Goal: Transaction & Acquisition: Register for event/course

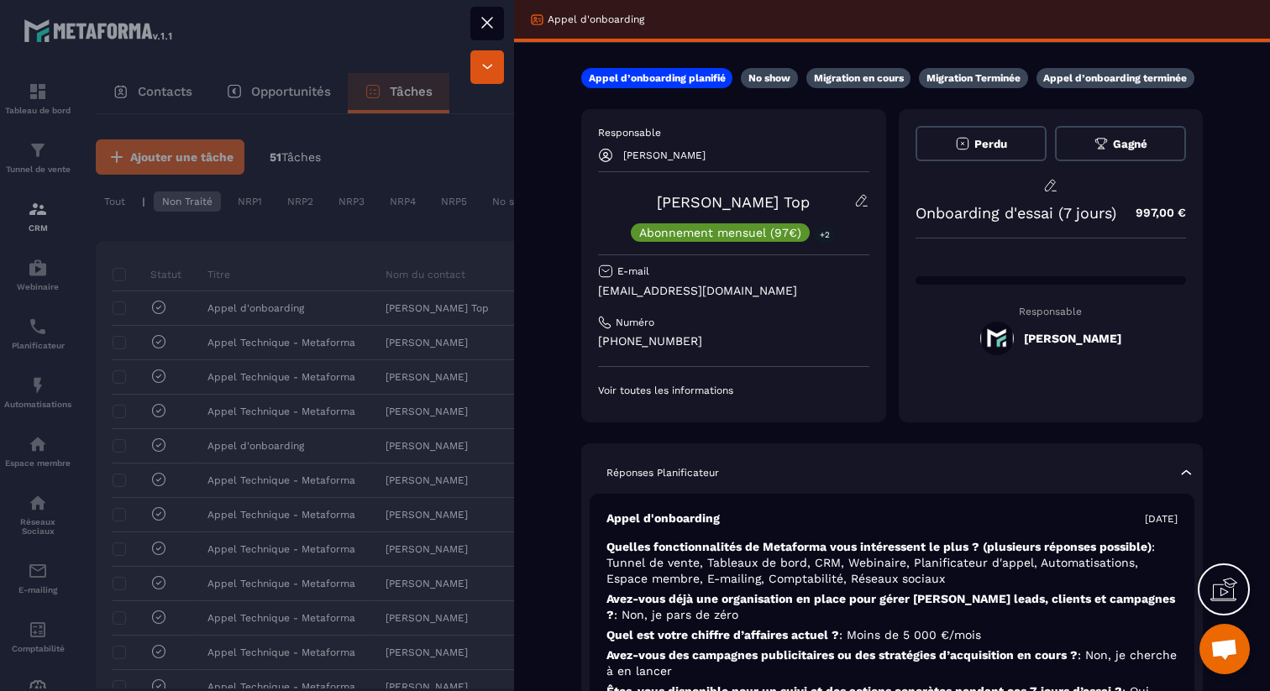
scroll to position [386, 0]
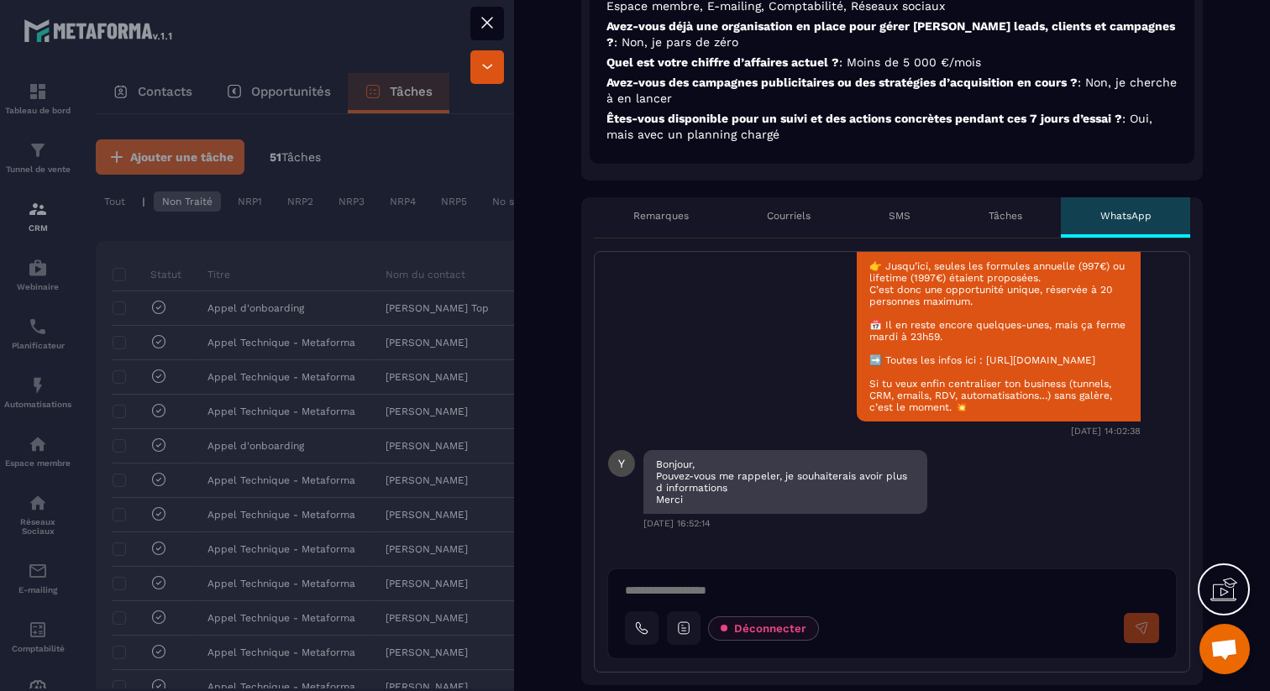
click at [323, 134] on div at bounding box center [635, 345] width 1270 height 691
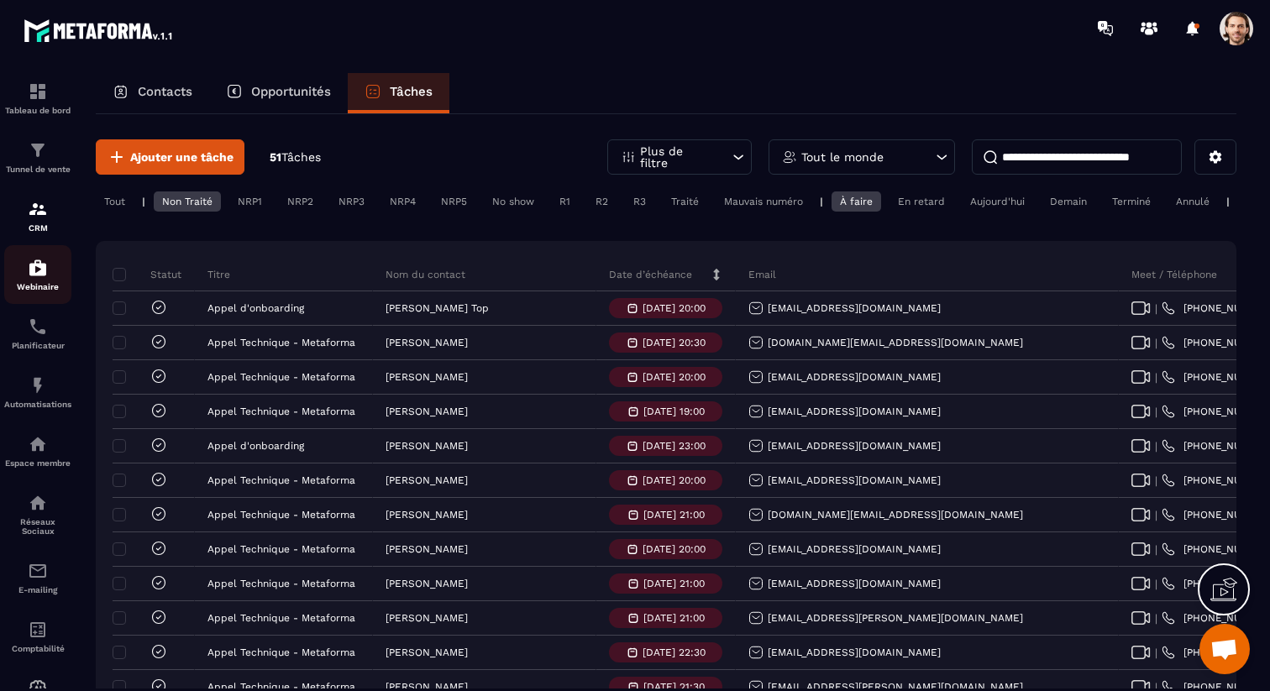
click at [39, 275] on img at bounding box center [38, 268] width 20 height 20
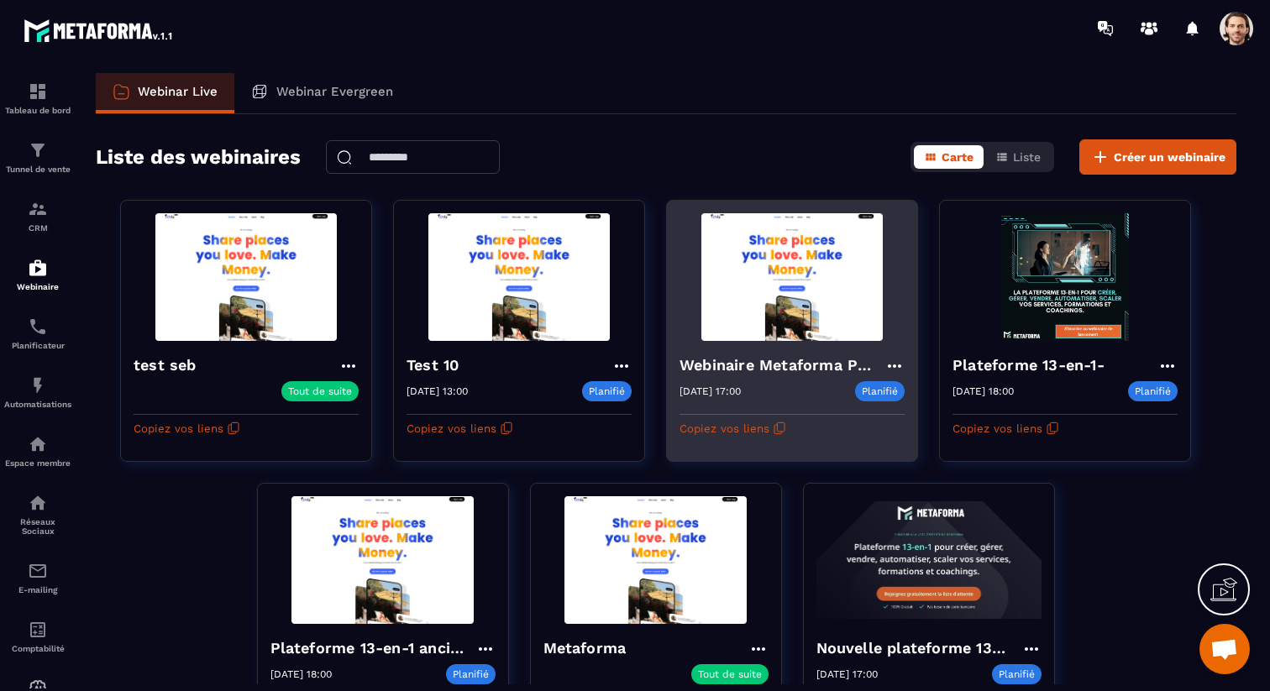
click at [892, 360] on icon at bounding box center [895, 366] width 20 height 20
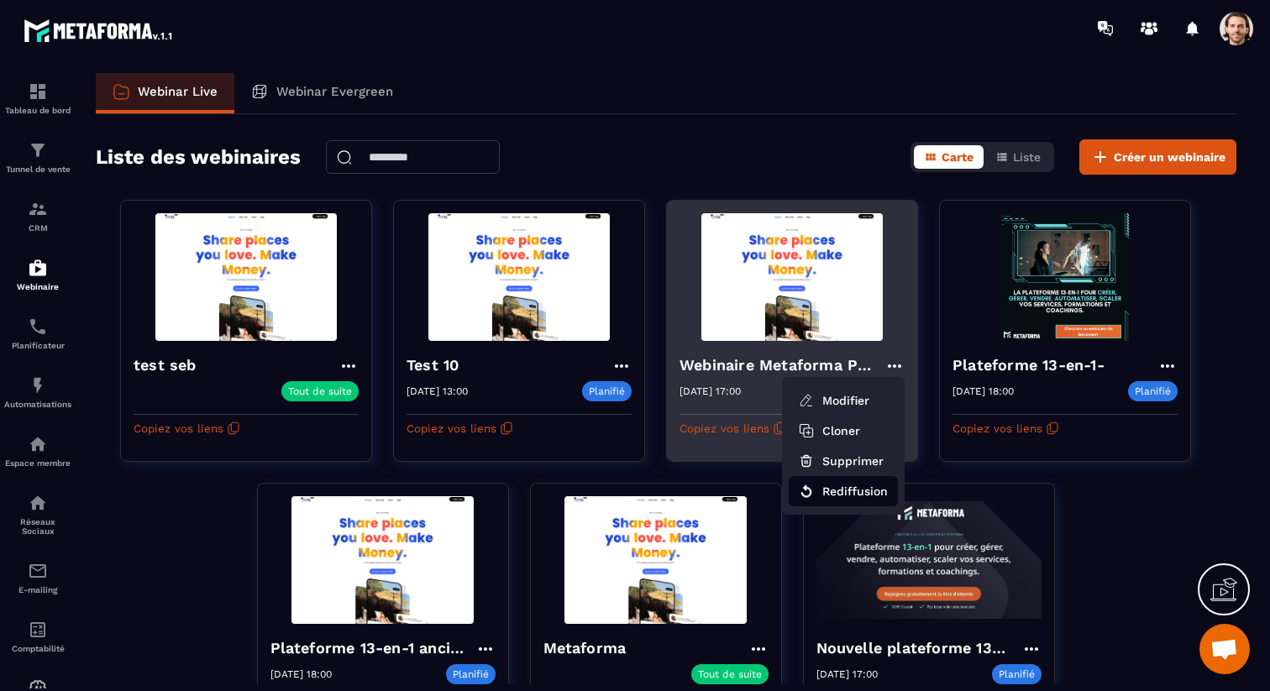
click at [859, 483] on button "Rediffusion" at bounding box center [843, 491] width 109 height 30
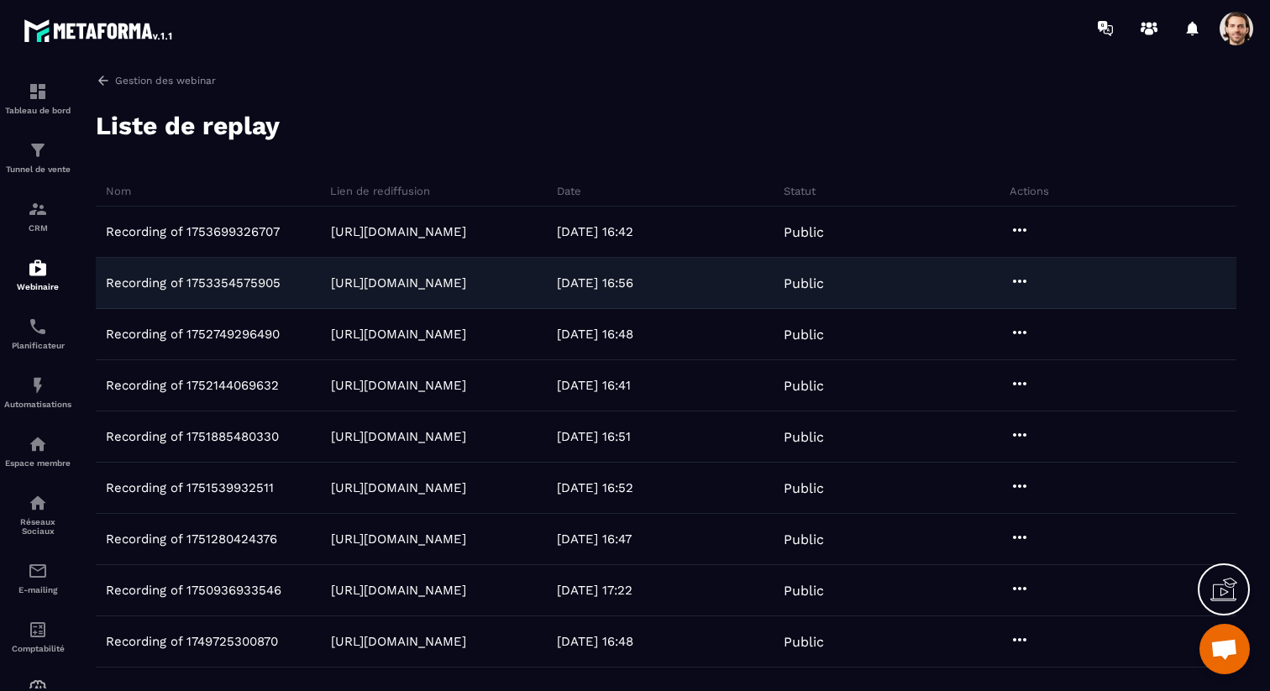
click at [1022, 287] on icon at bounding box center [1020, 281] width 20 height 20
click at [1040, 339] on button "Aperçu" at bounding box center [1069, 346] width 114 height 30
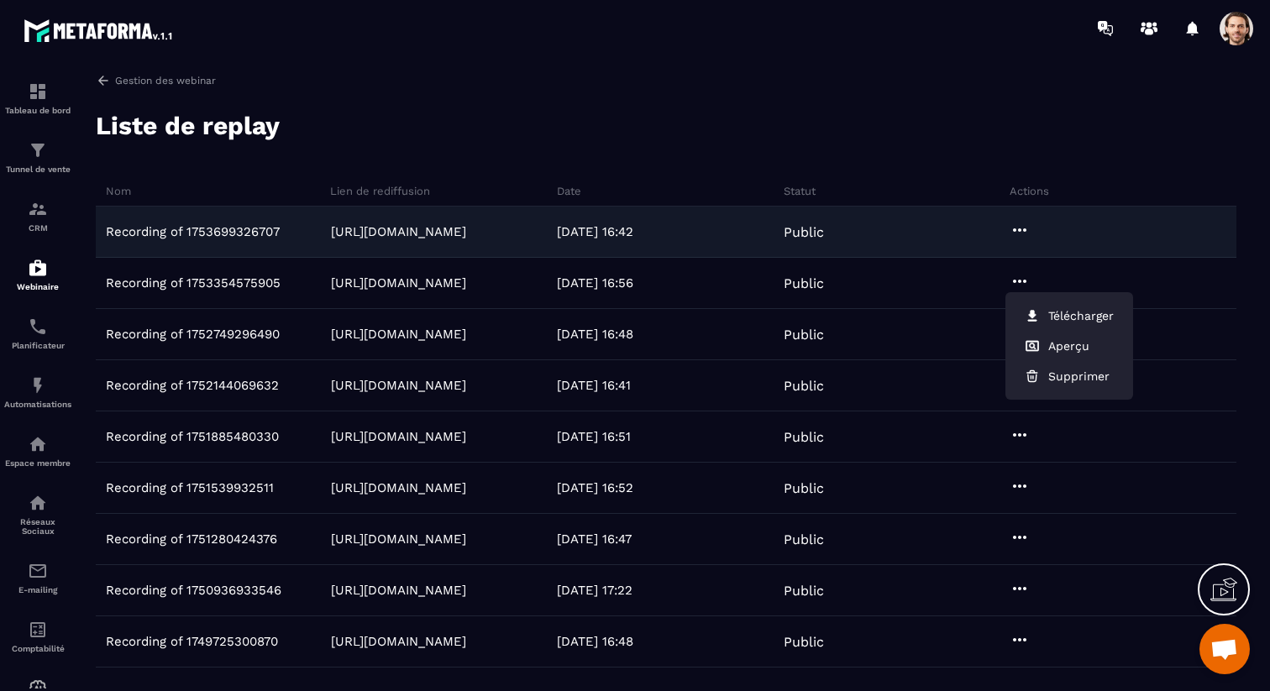
click at [1044, 240] on div at bounding box center [1121, 232] width 231 height 24
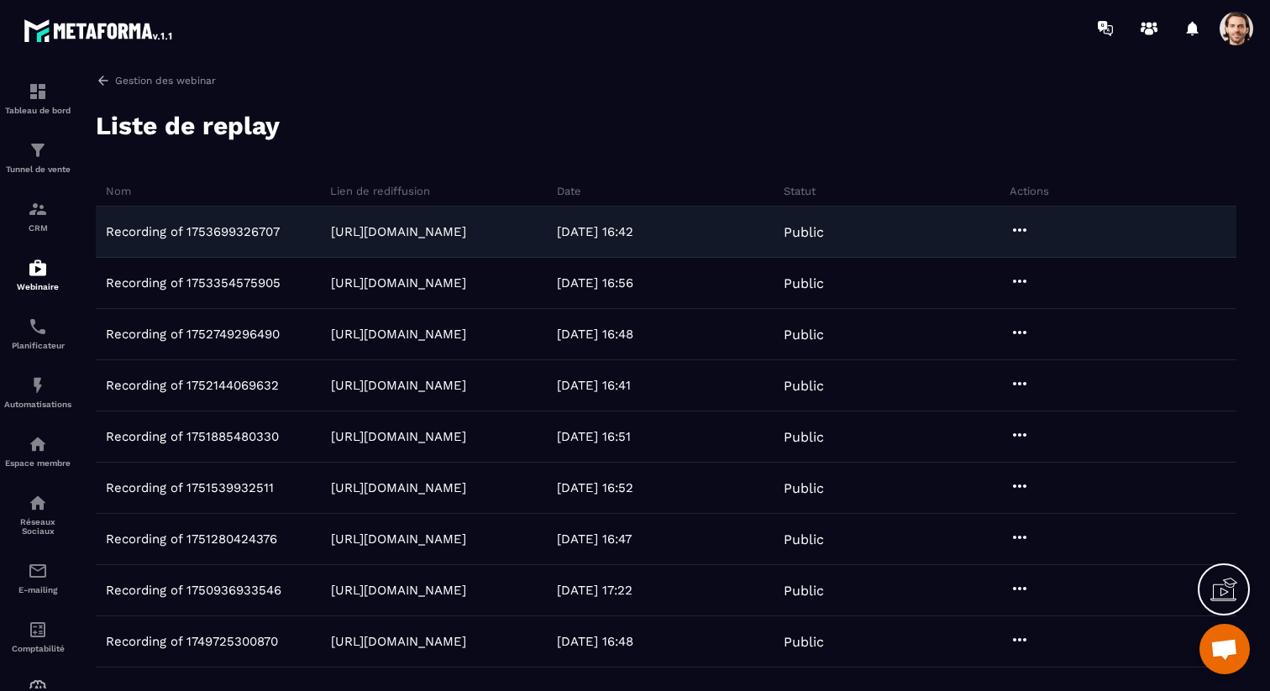
click at [1026, 233] on icon at bounding box center [1020, 230] width 20 height 20
click at [1048, 292] on button "Aperçu" at bounding box center [1069, 295] width 114 height 30
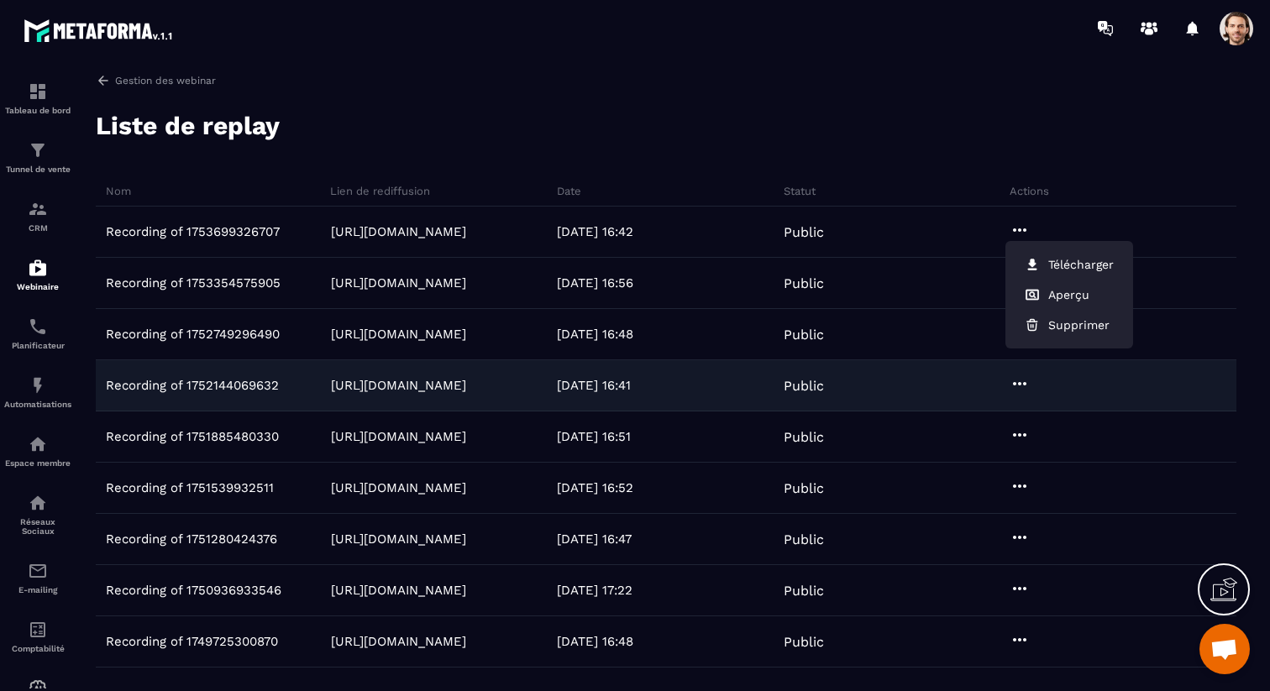
click at [1021, 391] on icon at bounding box center [1020, 384] width 20 height 20
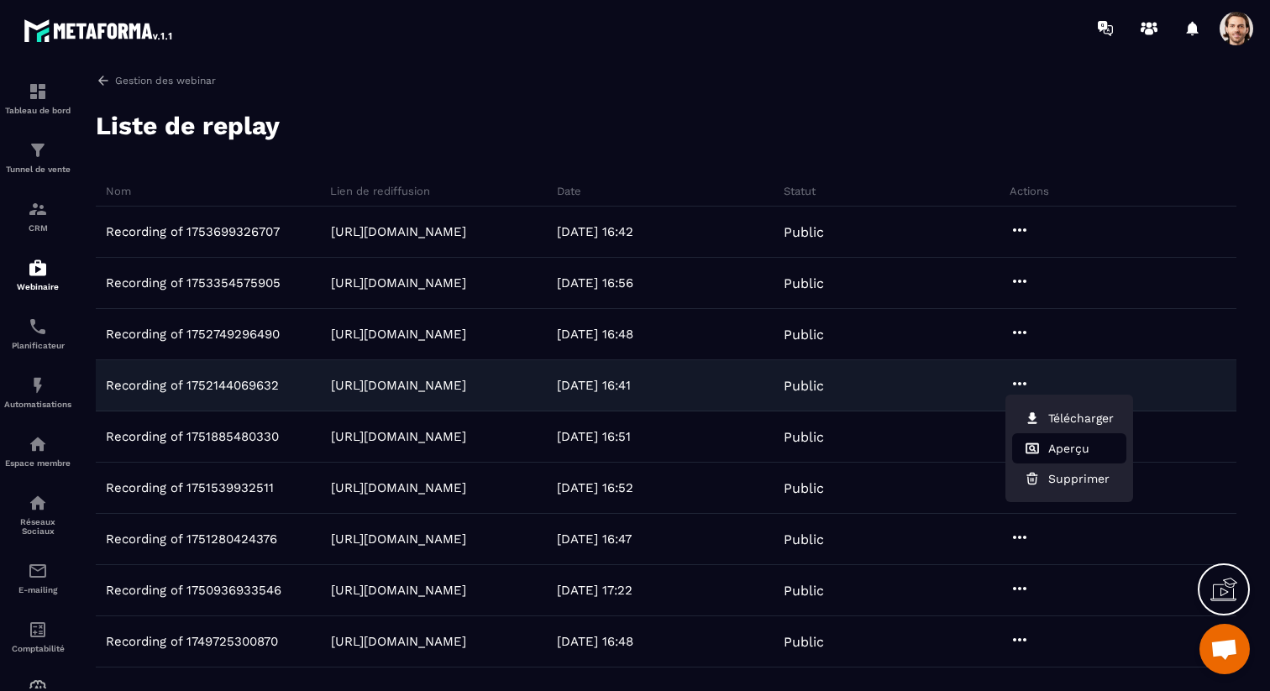
click at [1061, 457] on button "Aperçu" at bounding box center [1069, 448] width 114 height 30
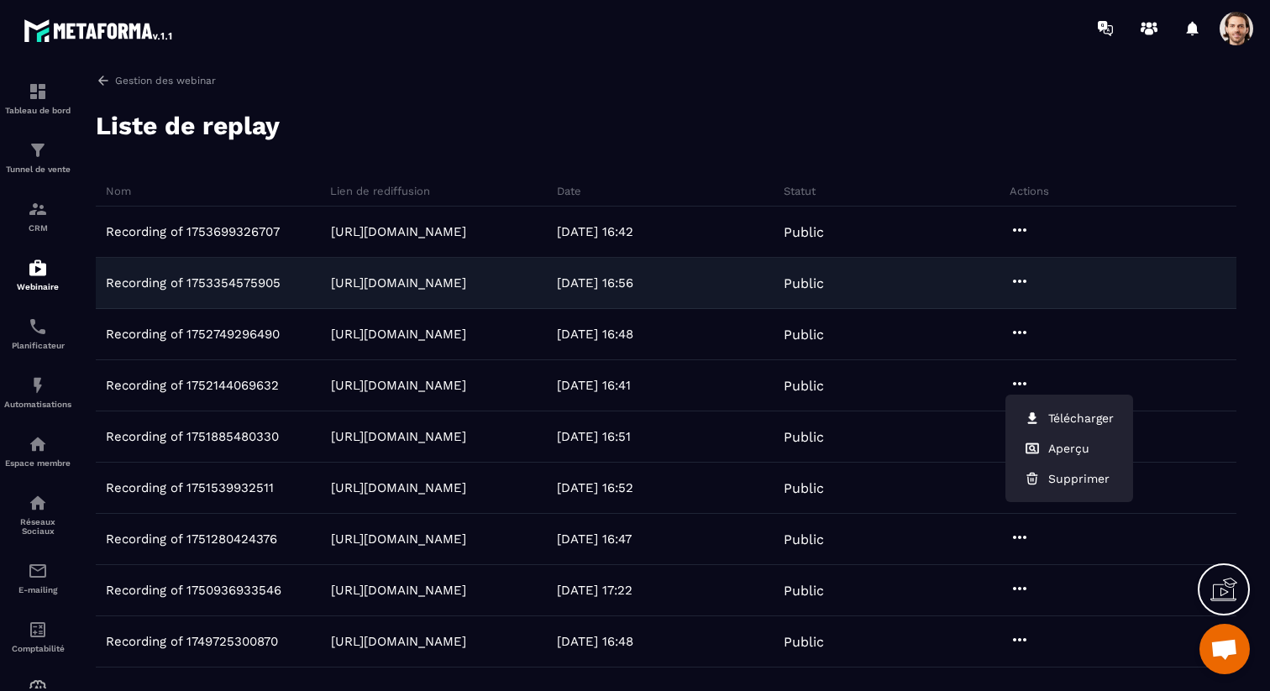
click at [1019, 276] on icon at bounding box center [1020, 281] width 20 height 20
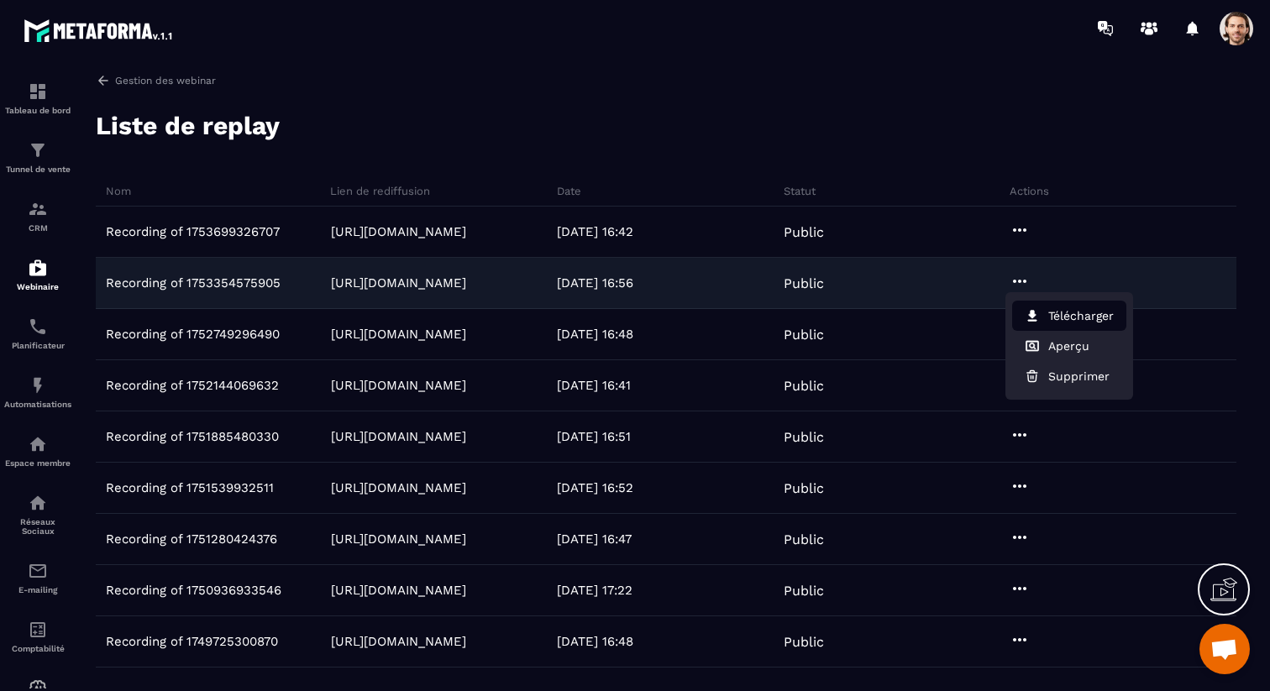
click at [1056, 320] on button "Télécharger" at bounding box center [1069, 316] width 114 height 30
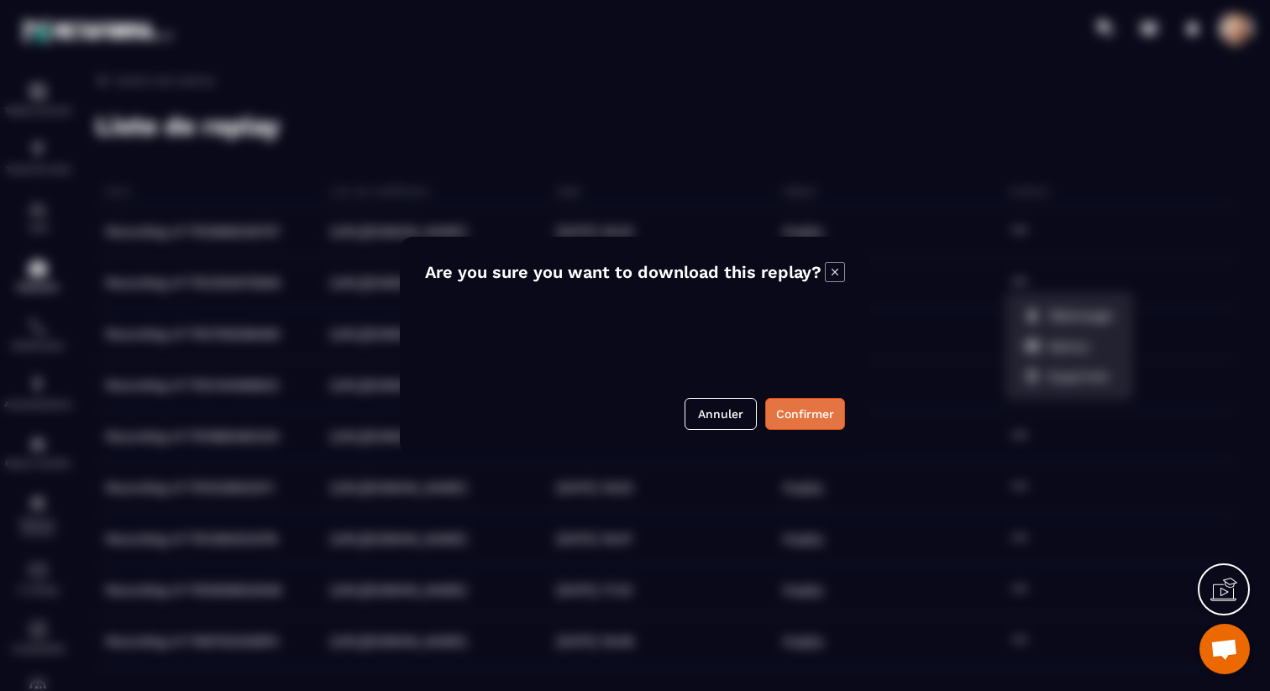
click at [778, 409] on button "Confirmer" at bounding box center [805, 414] width 80 height 32
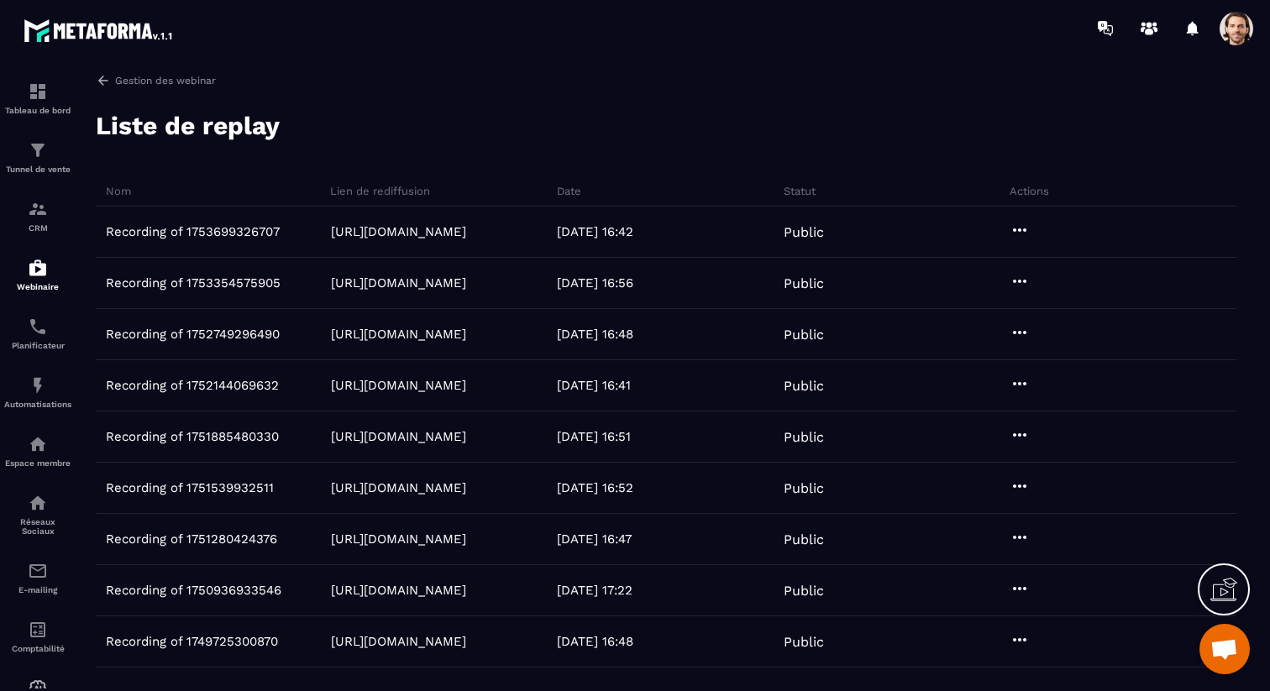
click at [1232, 25] on span at bounding box center [1237, 29] width 34 height 34
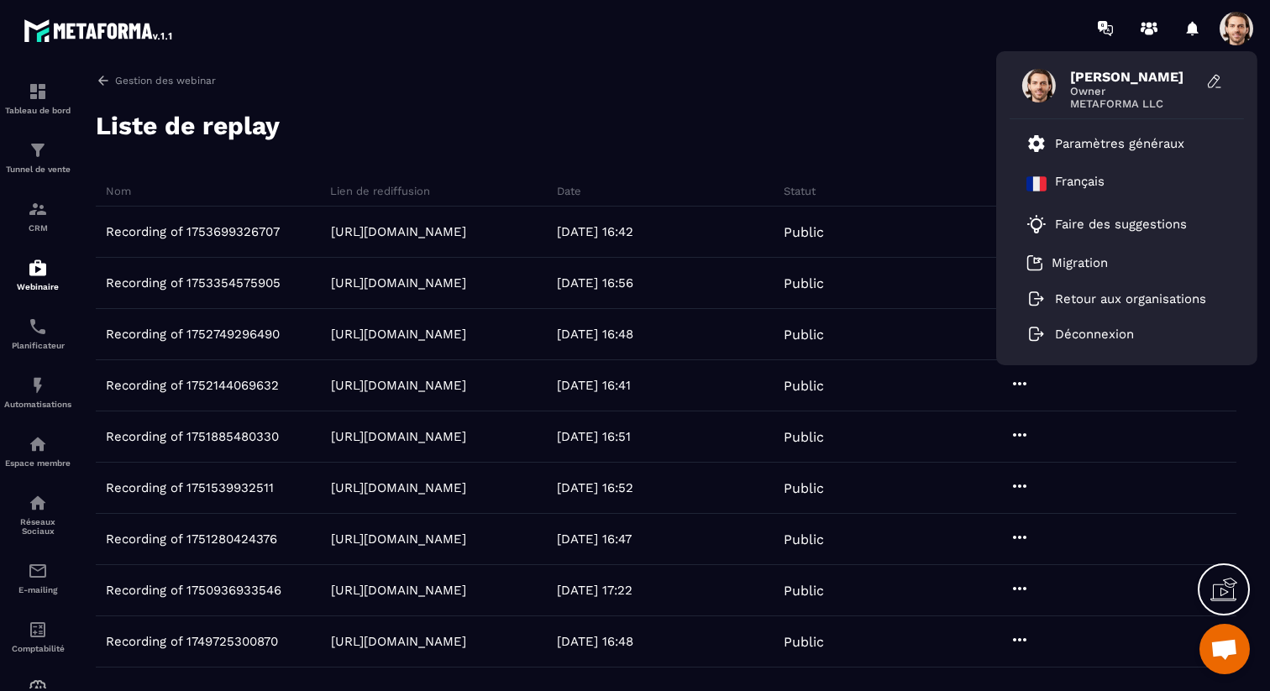
click at [863, 102] on div "Gestion des webinar Liste de replay Nom Lien de rediffusion Date Statut Actions…" at bounding box center [666, 379] width 1174 height 612
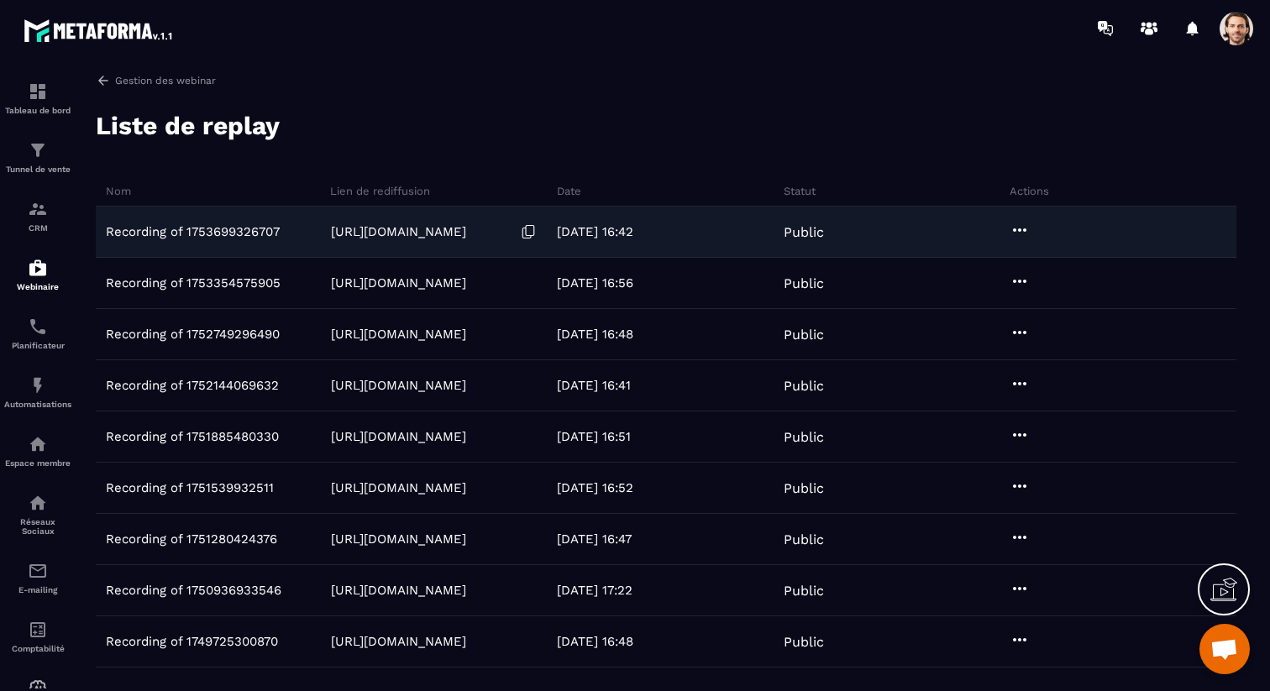
click at [466, 231] on link "https://webinar.metaforma.io/s/Vpk8Q" at bounding box center [398, 231] width 135 height 15
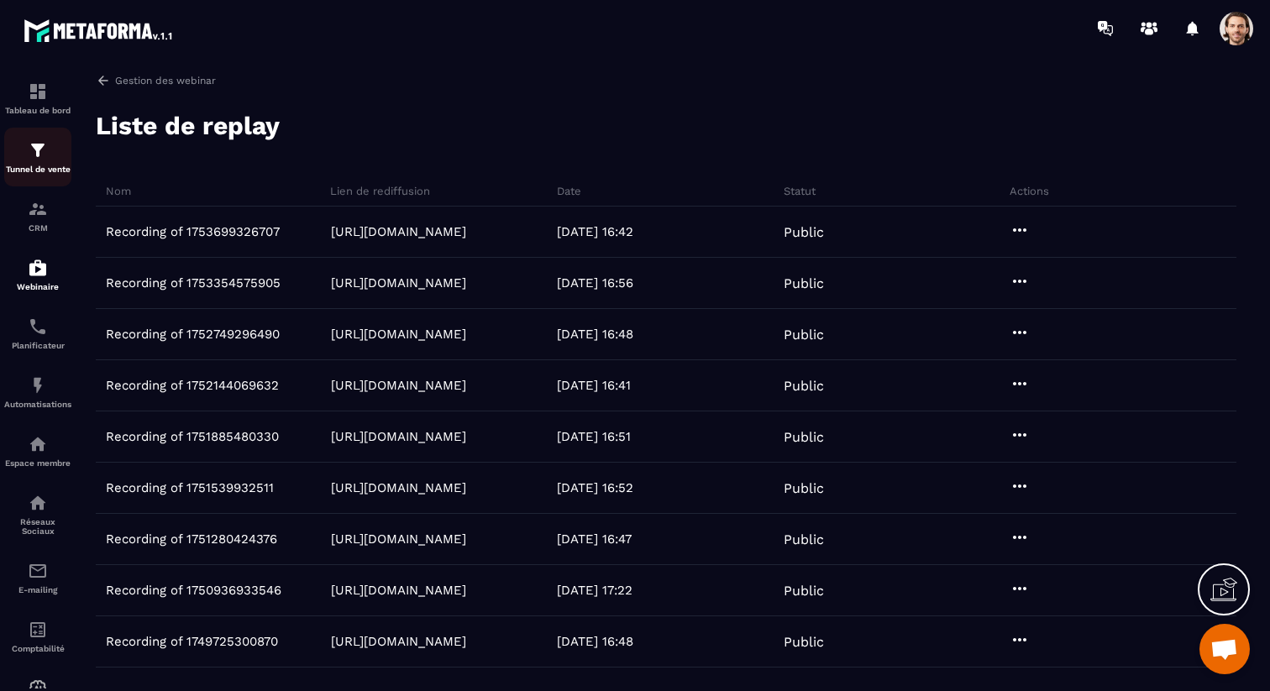
click at [47, 167] on p "Tunnel de vente" at bounding box center [37, 169] width 67 height 9
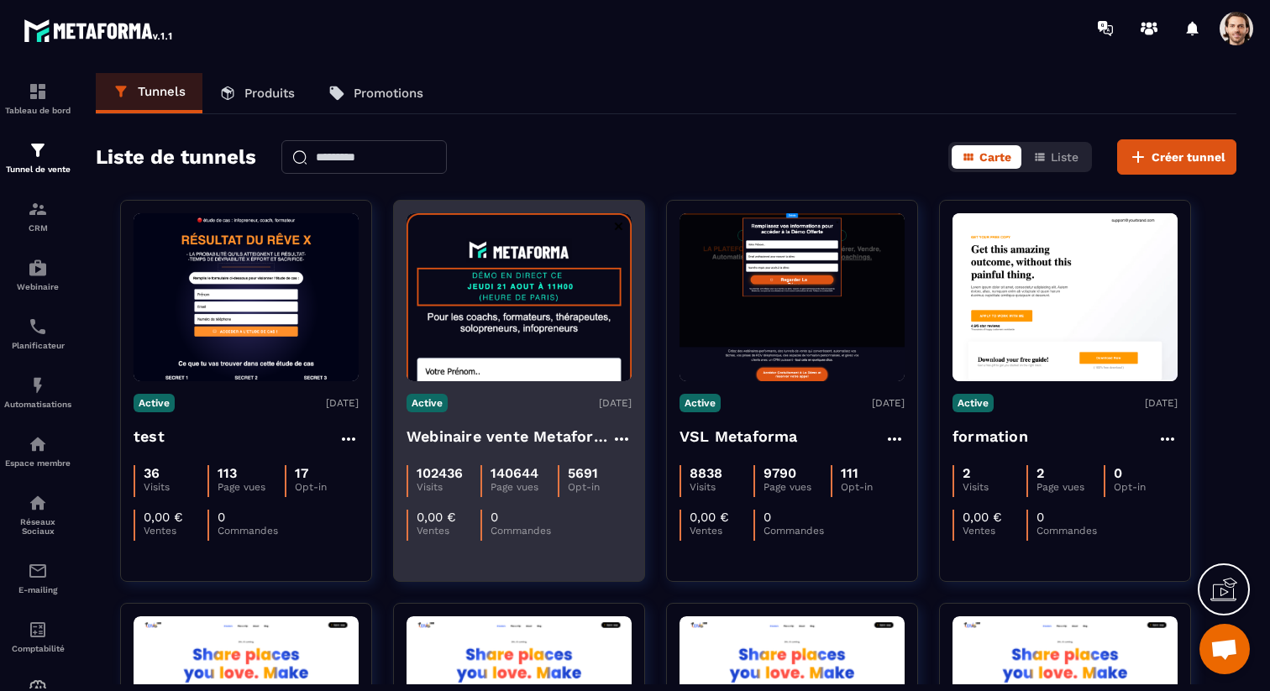
click at [568, 440] on h4 "Webinaire vente Metaforma" at bounding box center [509, 437] width 205 height 24
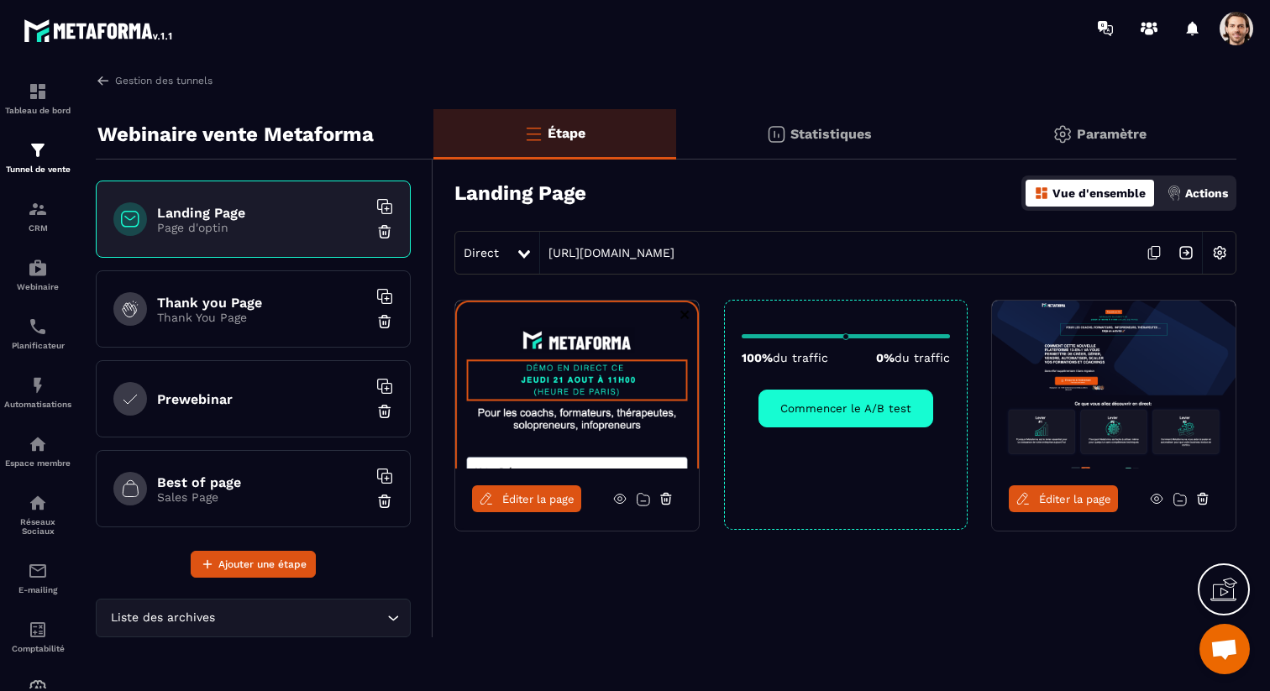
click at [1190, 252] on img at bounding box center [1186, 253] width 32 height 32
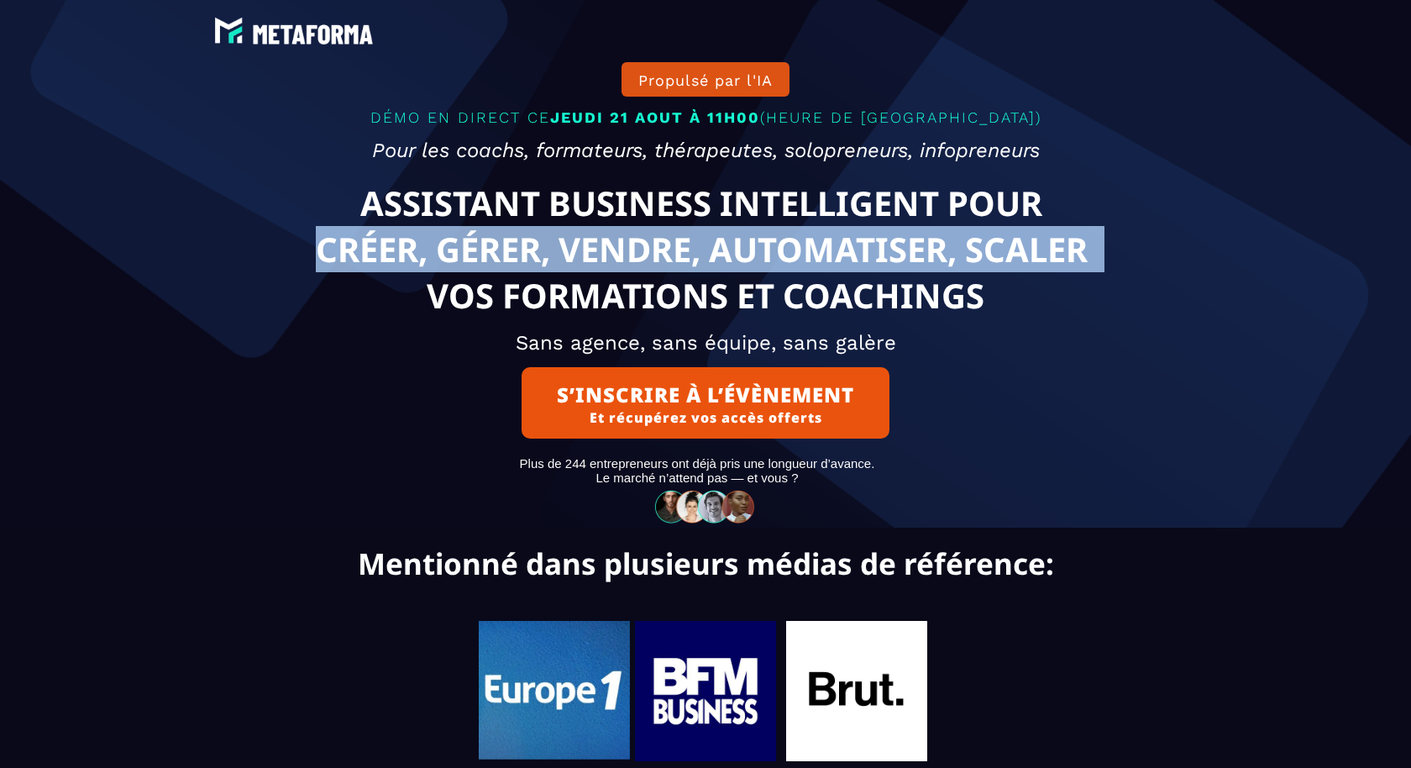
click at [790, 244] on text "ASSISTANT BUSINESS INTELLIGENT POUR CRÉER, GÉRER, VENDRE, AUTOMATISER, SCALER V…" at bounding box center [706, 249] width 893 height 147
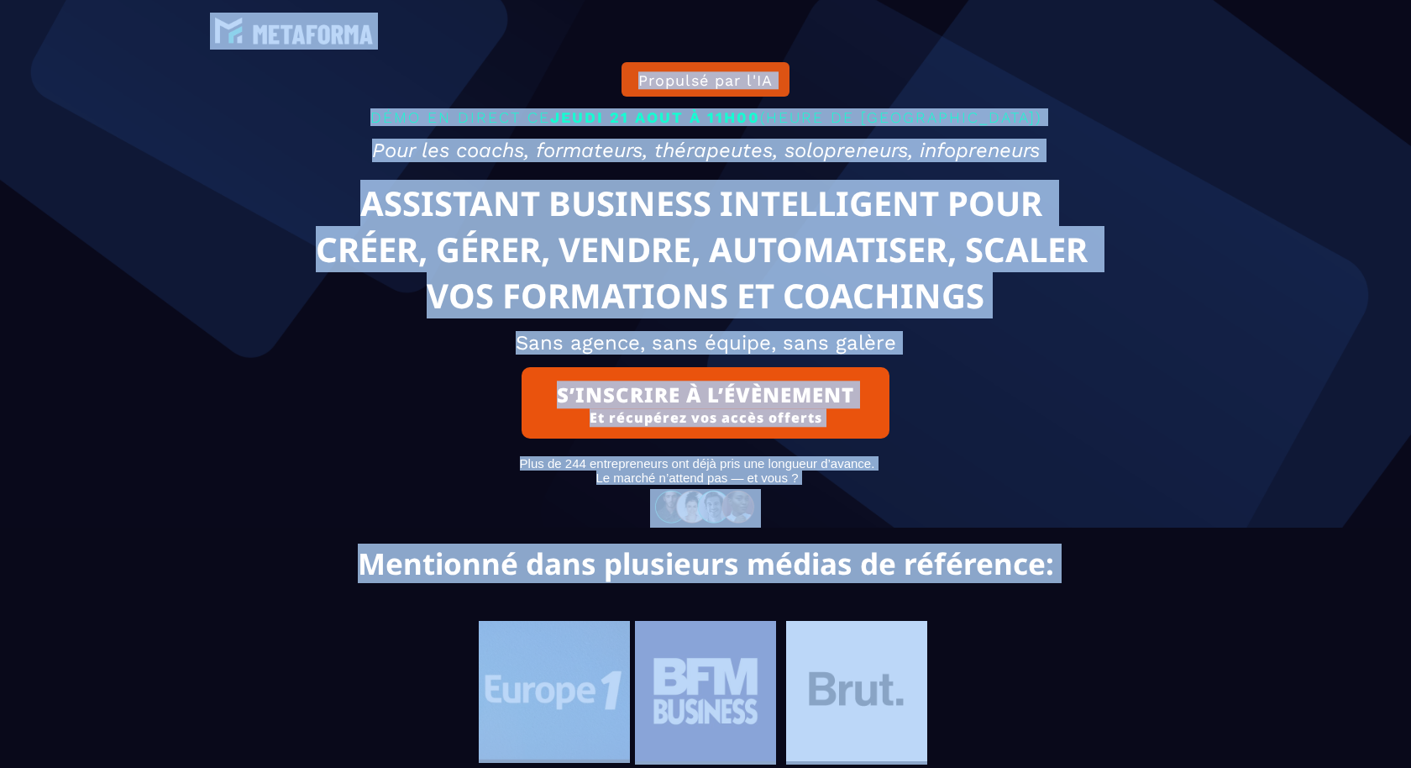
click at [790, 244] on text "ASSISTANT BUSINESS INTELLIGENT POUR CRÉER, GÉRER, VENDRE, AUTOMATISER, SCALER V…" at bounding box center [706, 249] width 893 height 147
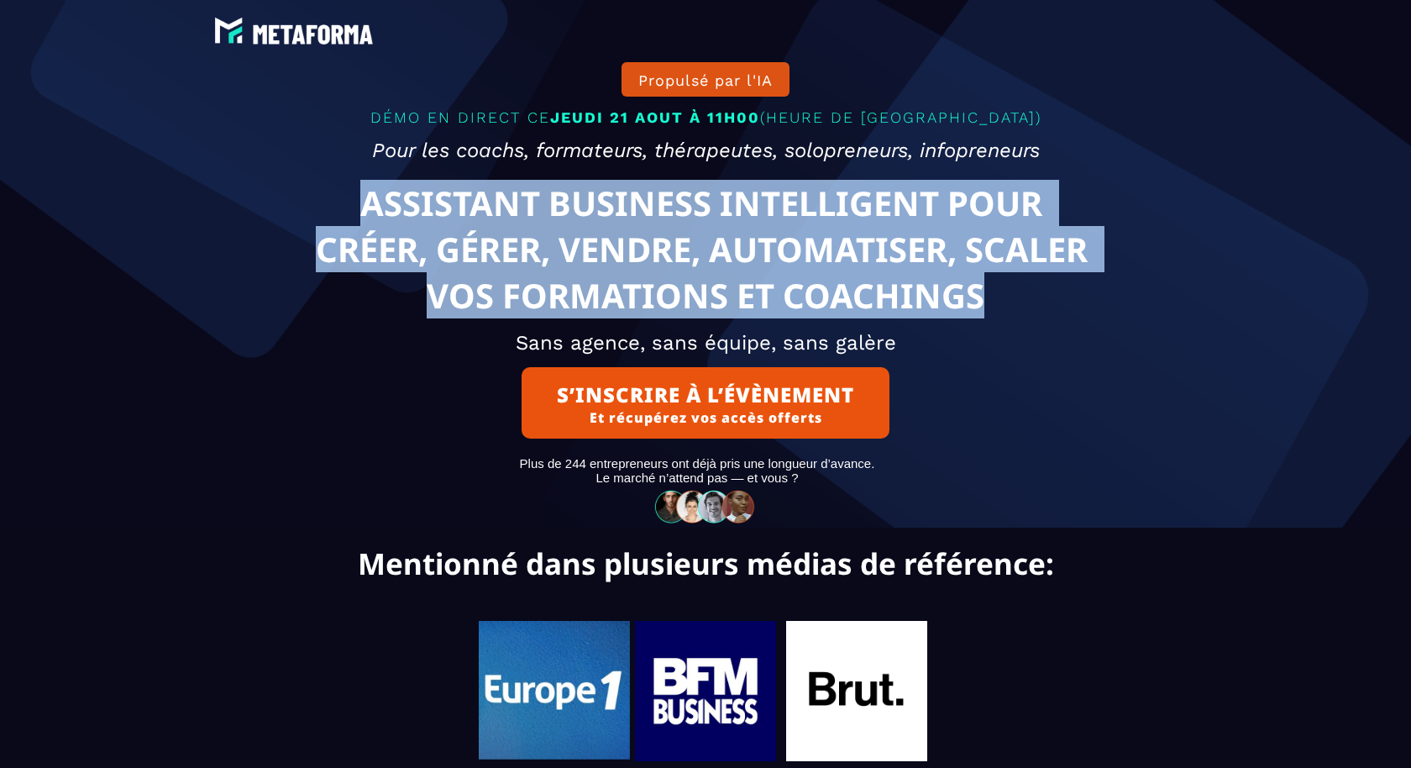
drag, startPoint x: 1004, startPoint y: 308, endPoint x: 361, endPoint y: 234, distance: 647.0
click at [361, 234] on text "ASSISTANT BUSINESS INTELLIGENT POUR CRÉER, GÉRER, VENDRE, AUTOMATISER, SCALER V…" at bounding box center [706, 249] width 893 height 147
copy text "ASSISTANT BUSINESS INTELLIGENT POUR CRÉER, GÉRER, VENDRE, AUTOMATISER, SCALER V…"
click at [714, 433] on button "S’INSCRIRE À L’ÉVÈNEMENT Et récupérez vos accès offerts" at bounding box center [706, 402] width 368 height 71
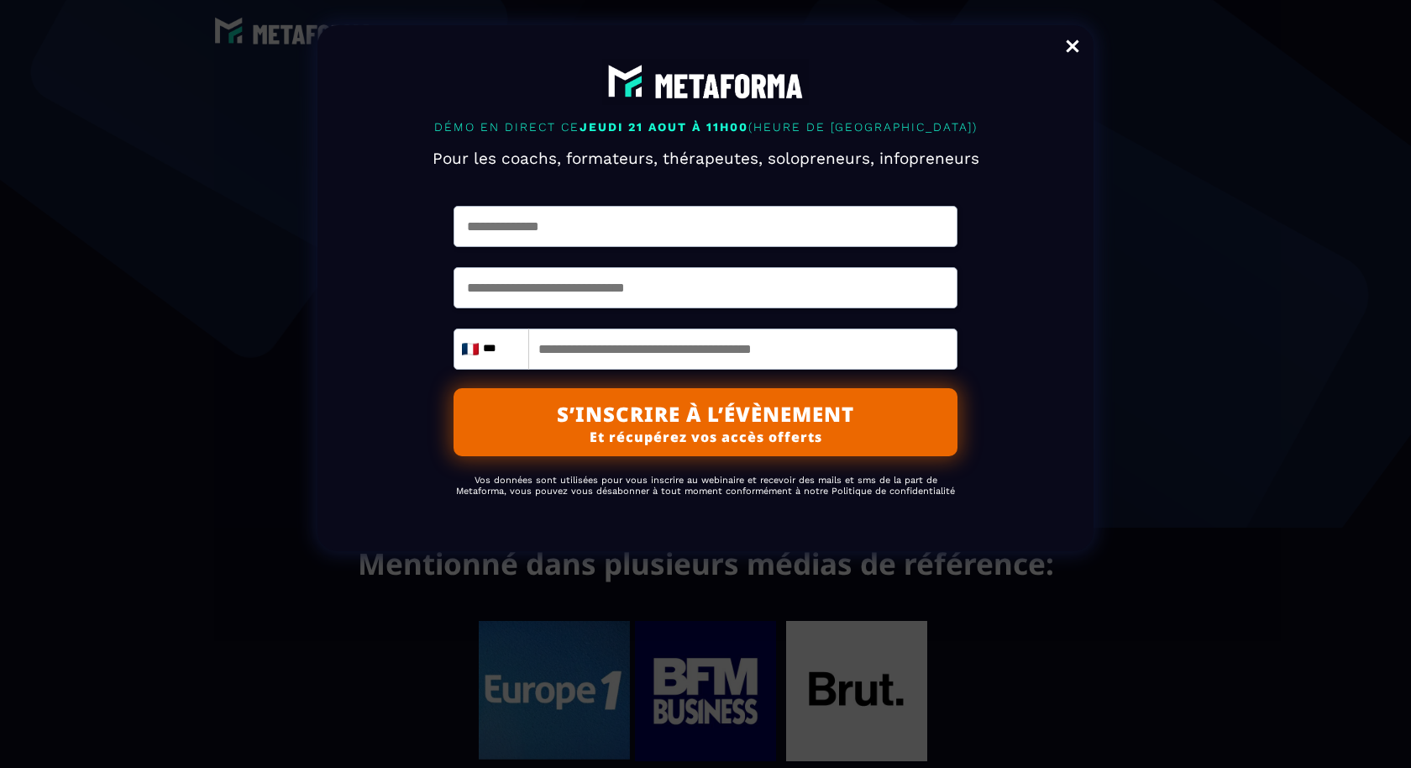
click at [571, 247] on input "text" at bounding box center [706, 226] width 504 height 41
type input "*********"
click at [533, 308] on input "text" at bounding box center [706, 287] width 504 height 41
type input "**********"
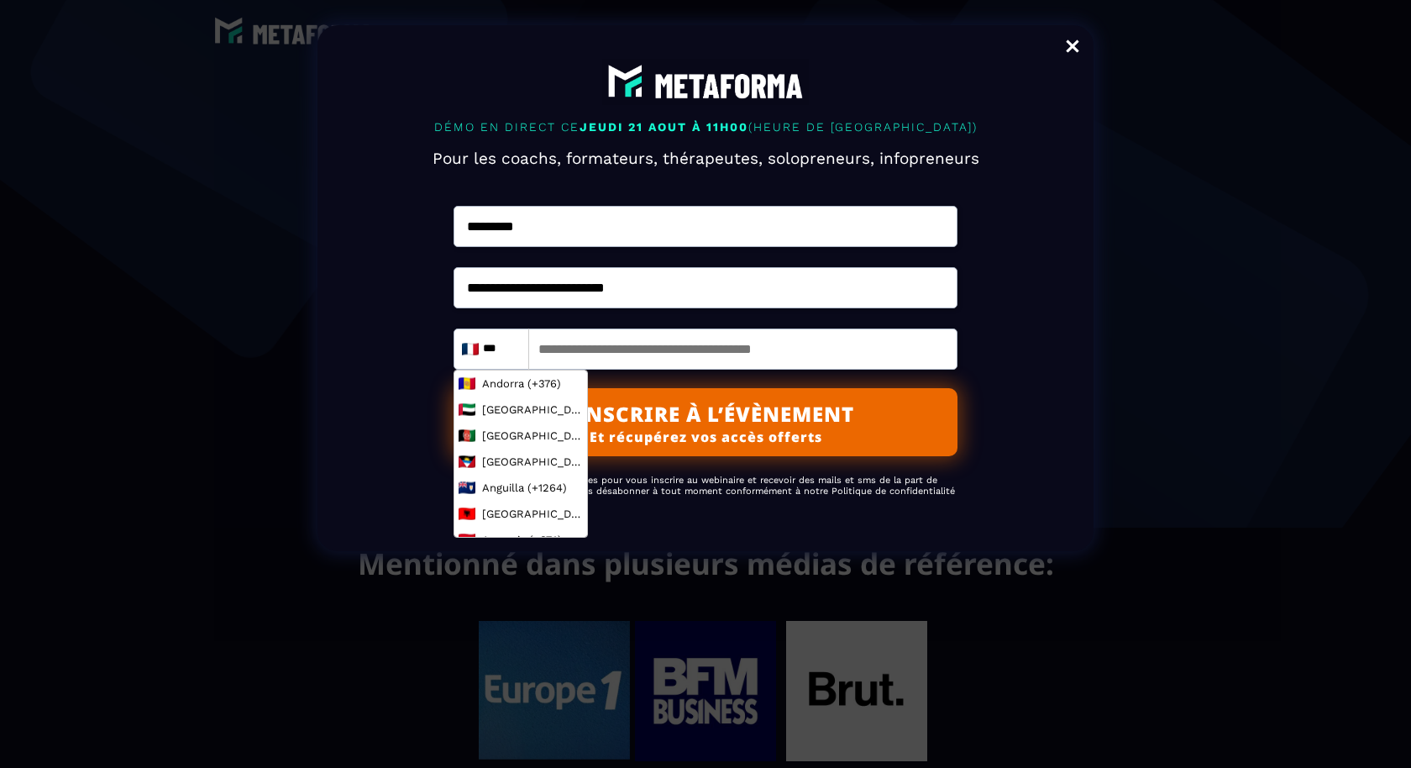
click at [510, 359] on input "***" at bounding box center [501, 349] width 45 height 20
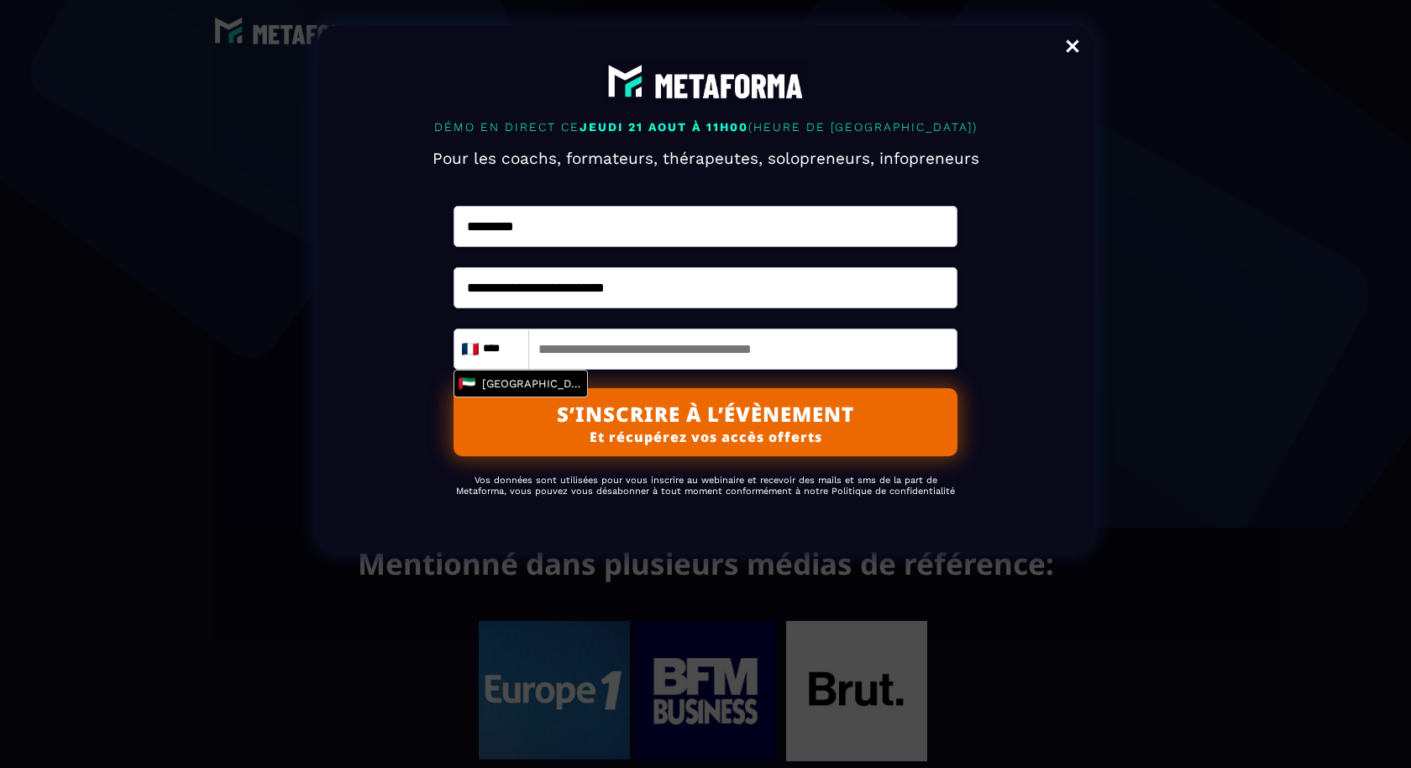
type input "****"
click at [517, 390] on span "United Arab Emirates (+971)" at bounding box center [532, 383] width 101 height 13
click at [607, 370] on input "tel" at bounding box center [706, 348] width 504 height 41
type input "*********"
click at [653, 451] on button "S’INSCRIRE À L’ÉVÈNEMENT Et récupérez vos accès offerts" at bounding box center [706, 422] width 504 height 68
